Goal: Find contact information: Find contact information

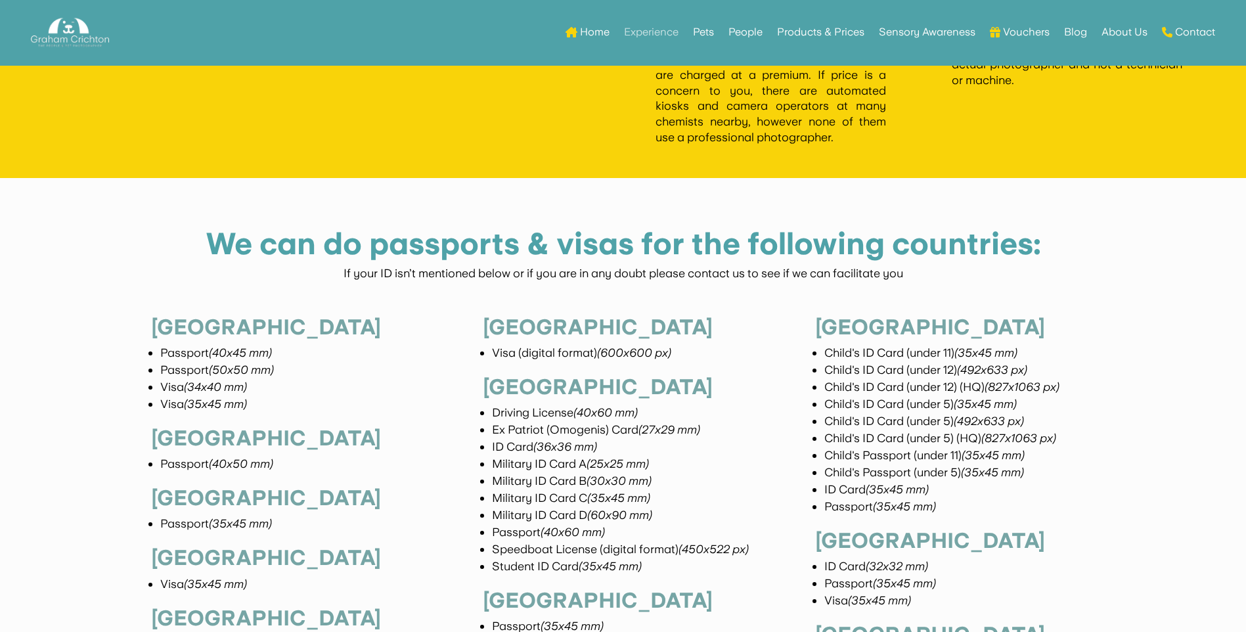
scroll to position [1651, 0]
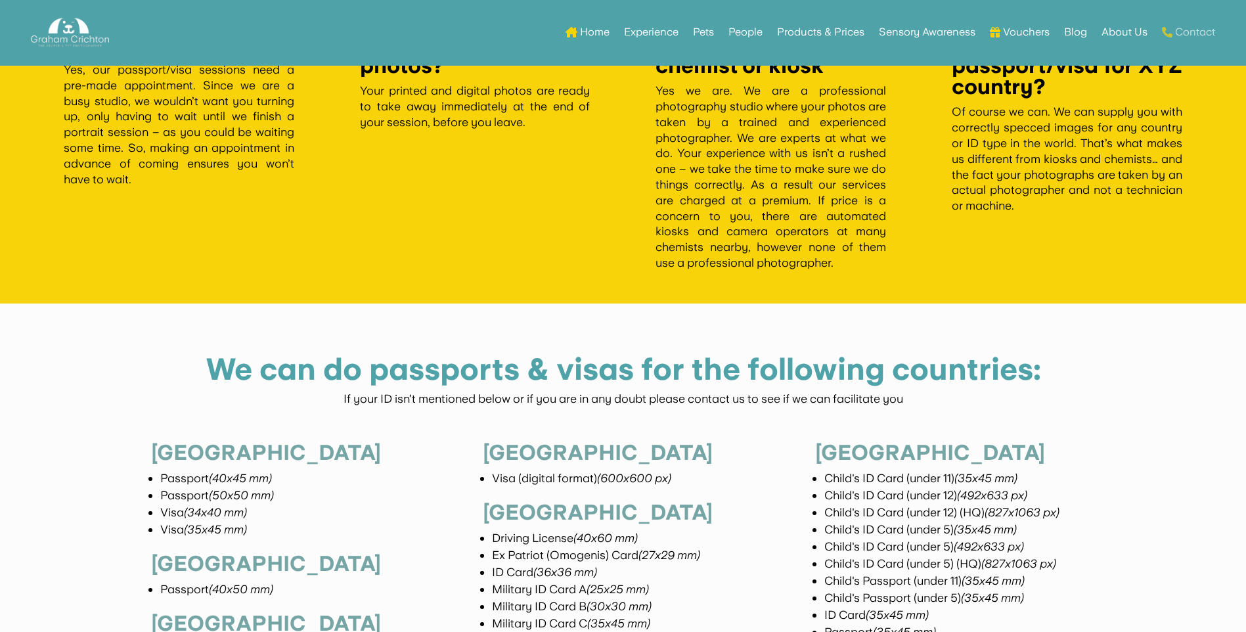
click at [1194, 32] on link "Contact" at bounding box center [1188, 32] width 53 height 51
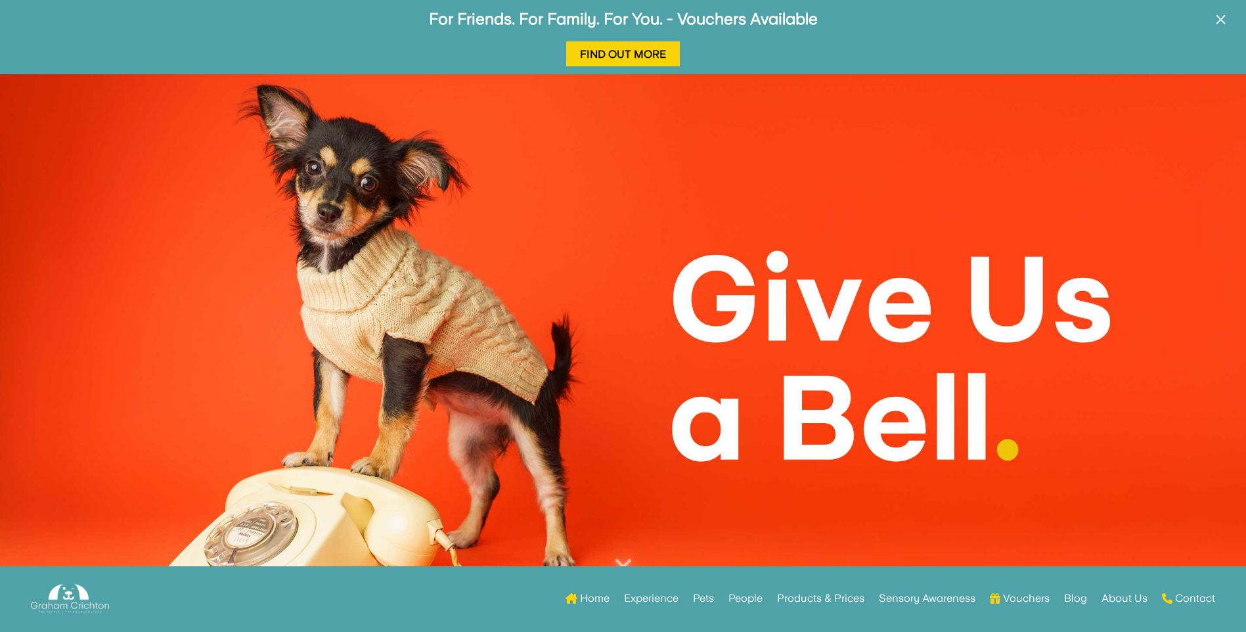
click at [1221, 18] on span "×" at bounding box center [1221, 19] width 12 height 25
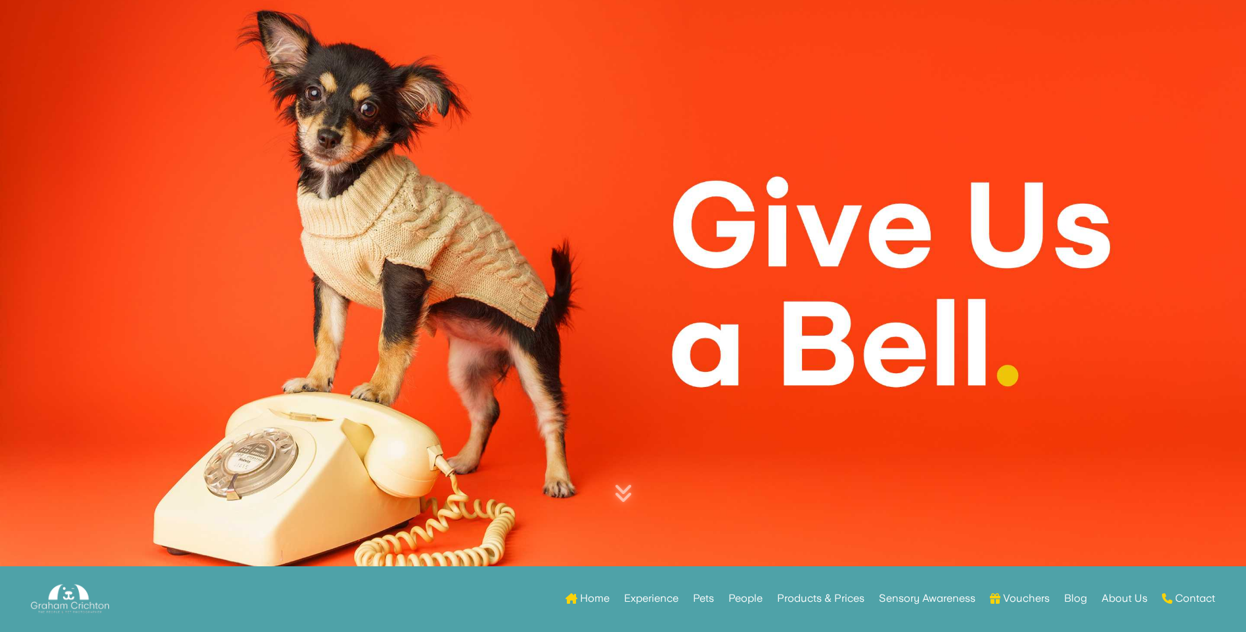
click at [579, 599] on link "Home" at bounding box center [588, 601] width 44 height 51
